Goal: Information Seeking & Learning: Learn about a topic

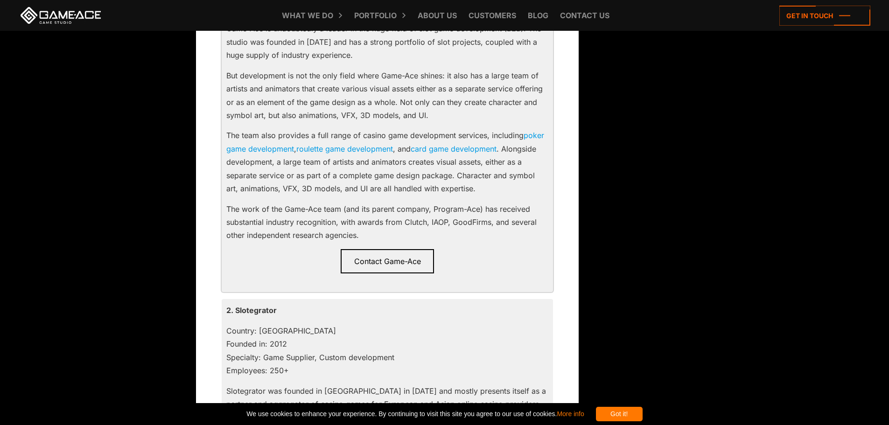
scroll to position [933, 0]
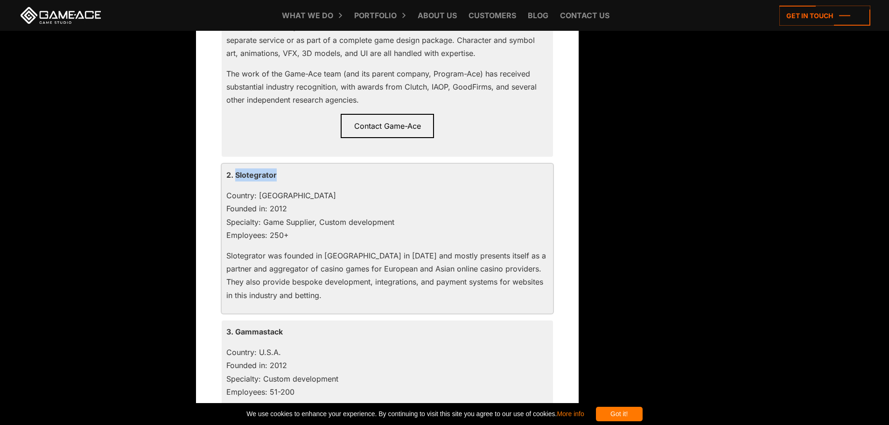
drag, startPoint x: 288, startPoint y: 174, endPoint x: 285, endPoint y: 140, distance: 34.3
click at [234, 175] on p "2. Slotegrator" at bounding box center [387, 174] width 322 height 13
copy p "Slotegrator"
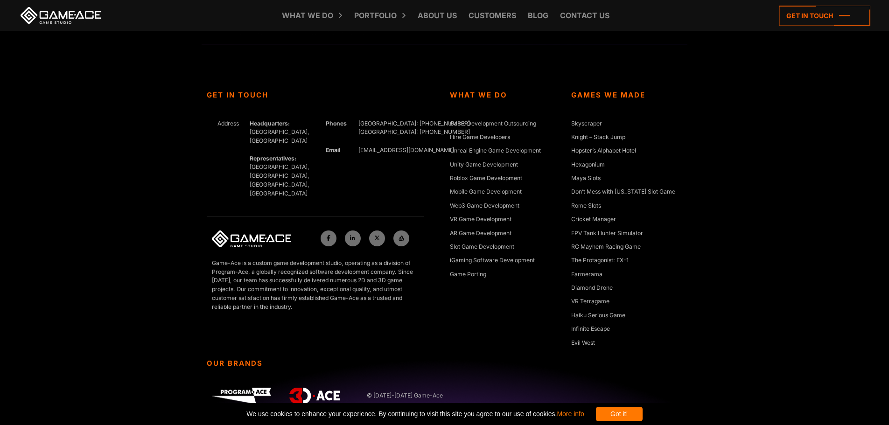
scroll to position [4345, 0]
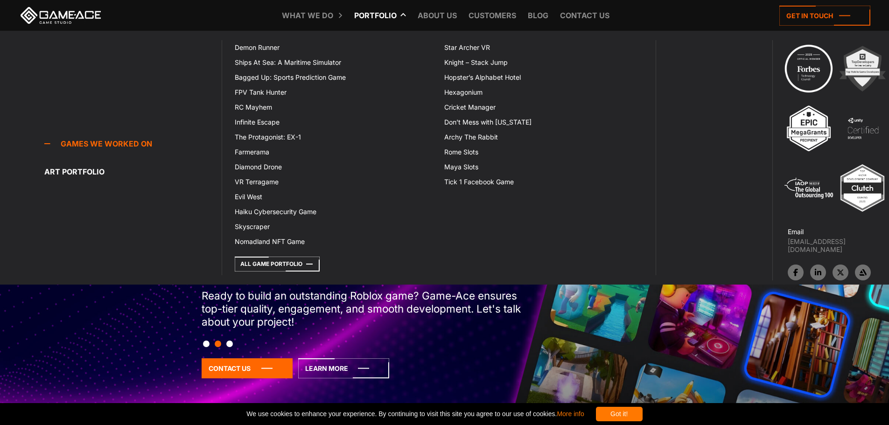
click at [371, 9] on link "Portfolio" at bounding box center [375, 15] width 52 height 31
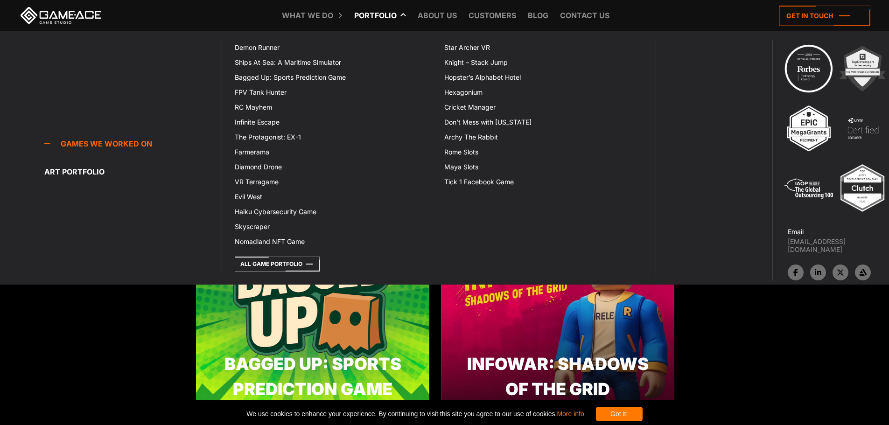
scroll to position [420, 0]
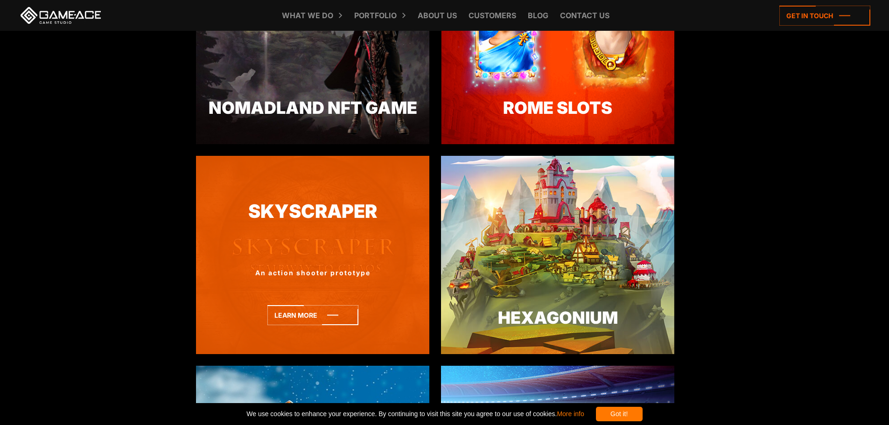
scroll to position [1493, 0]
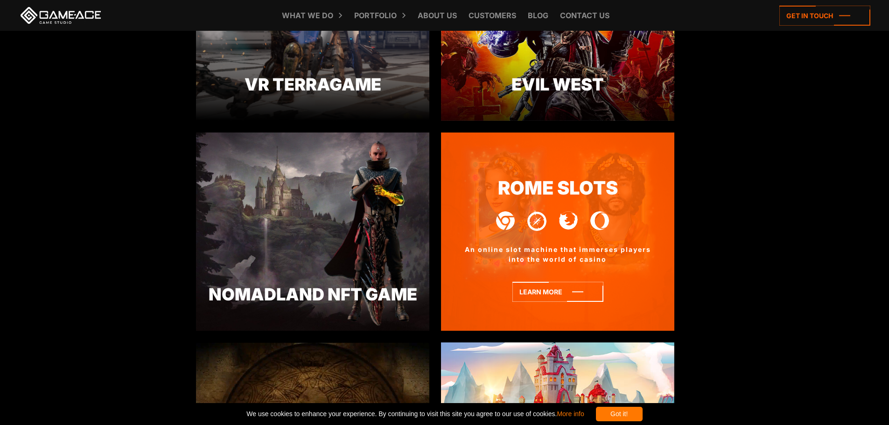
click at [529, 216] on img at bounding box center [536, 220] width 19 height 21
click at [535, 190] on link "Rome Slots" at bounding box center [557, 188] width 233 height 28
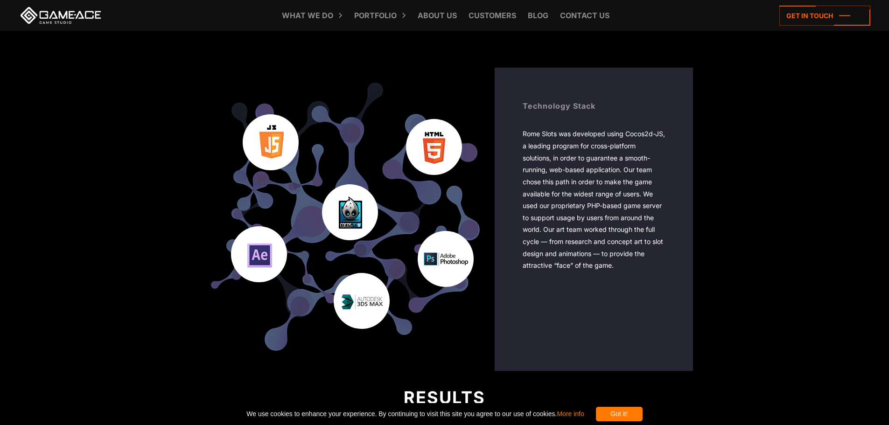
scroll to position [1679, 0]
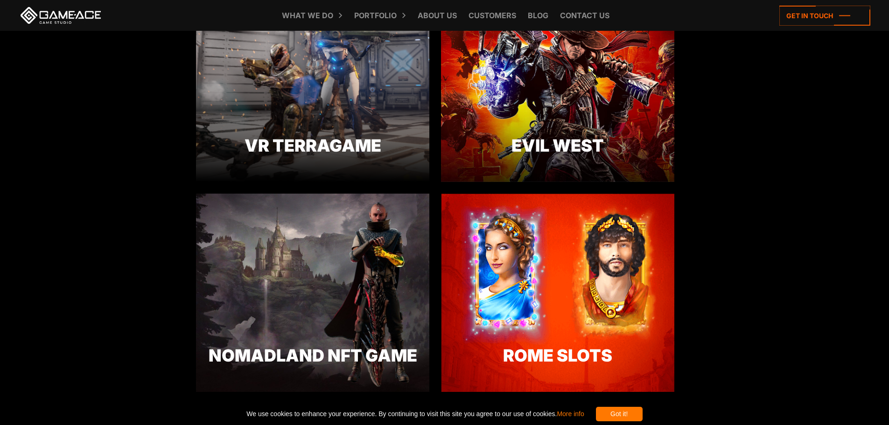
scroll to position [1493, 0]
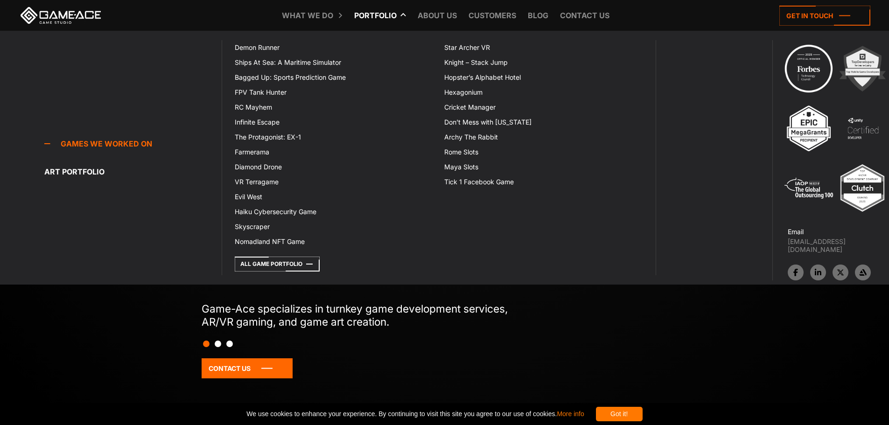
click at [367, 11] on link "Portfolio" at bounding box center [375, 15] width 52 height 31
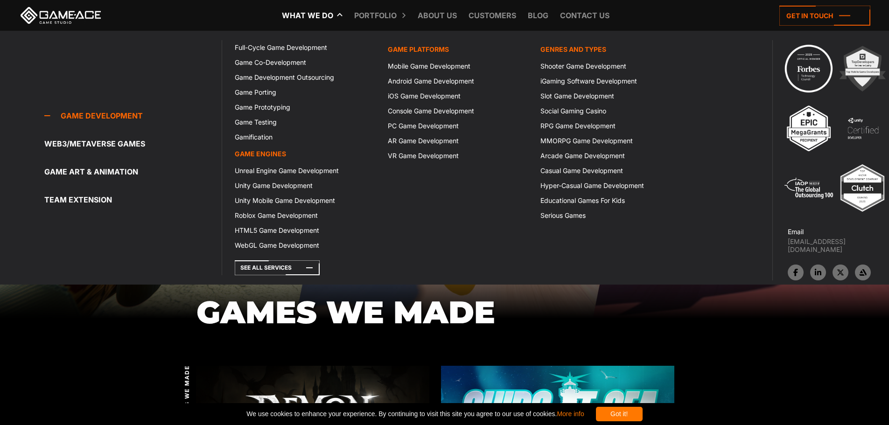
click at [321, 14] on link "What we do" at bounding box center [307, 15] width 61 height 31
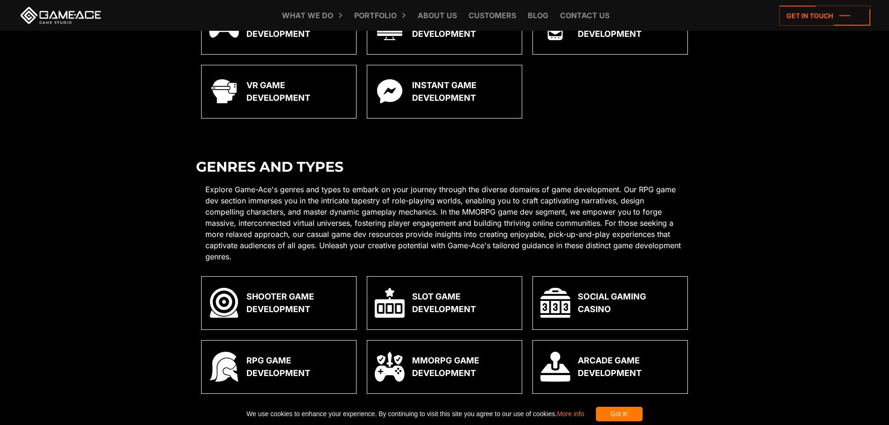
scroll to position [1306, 0]
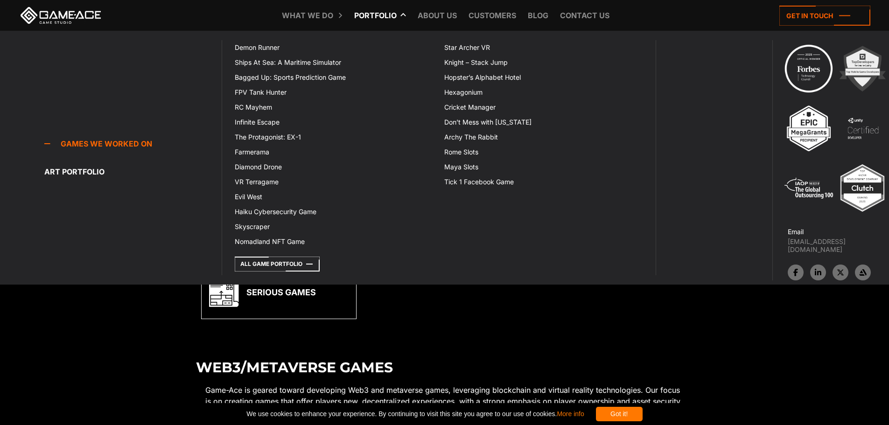
click at [368, 14] on link "Portfolio" at bounding box center [375, 15] width 52 height 31
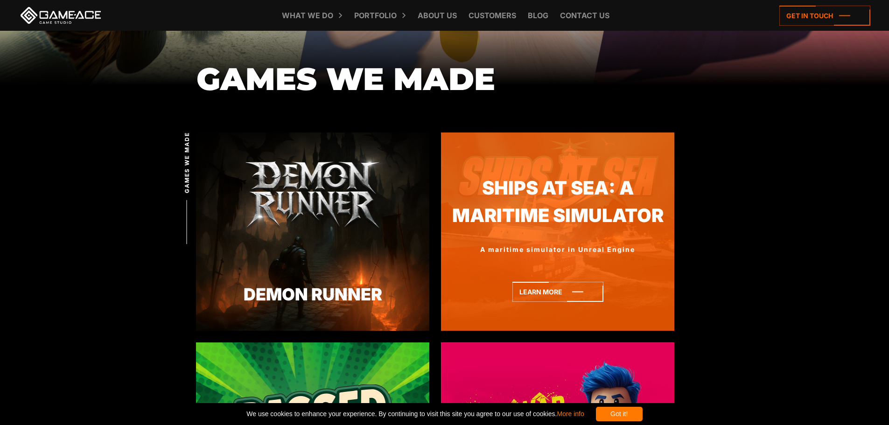
scroll to position [373, 0]
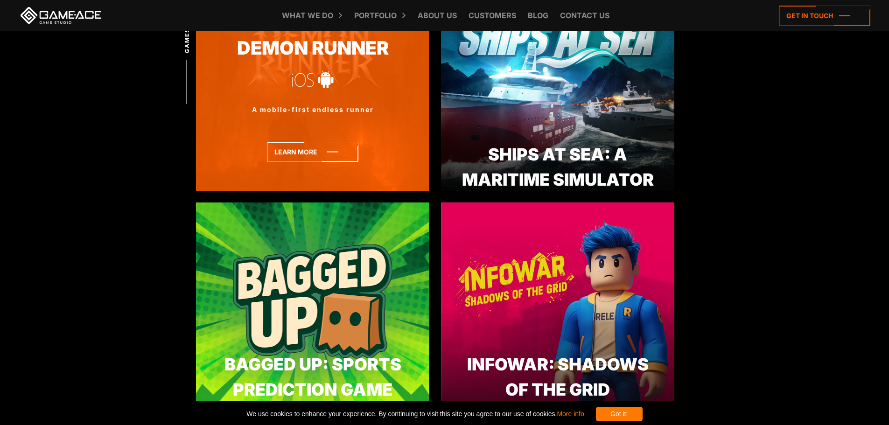
click at [315, 97] on div "Demon Runner A mobile-first endless runner" at bounding box center [312, 92] width 233 height 198
drag, startPoint x: 325, startPoint y: 73, endPoint x: 333, endPoint y: 56, distance: 19.6
click at [325, 73] on div at bounding box center [325, 79] width 17 height 18
click at [334, 55] on link "Demon Runner" at bounding box center [312, 49] width 233 height 28
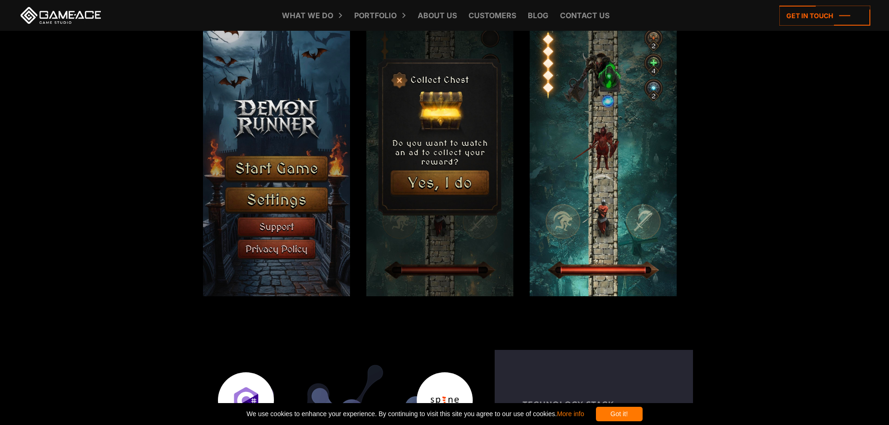
scroll to position [1213, 0]
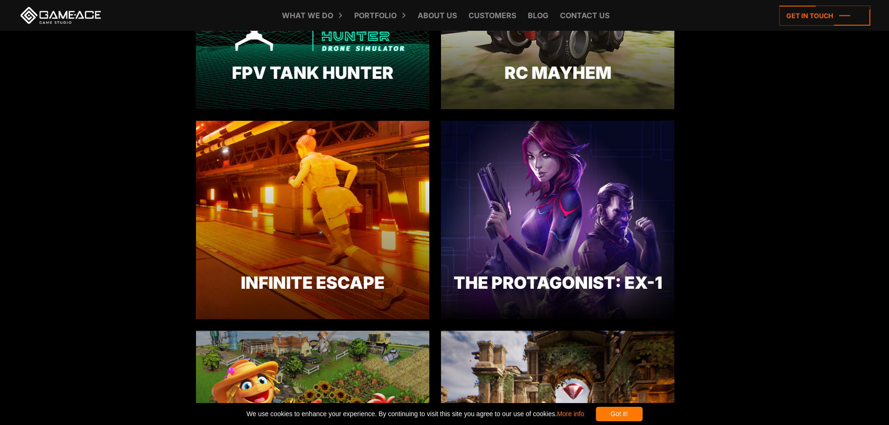
scroll to position [1026, 0]
